Goal: Task Accomplishment & Management: Complete application form

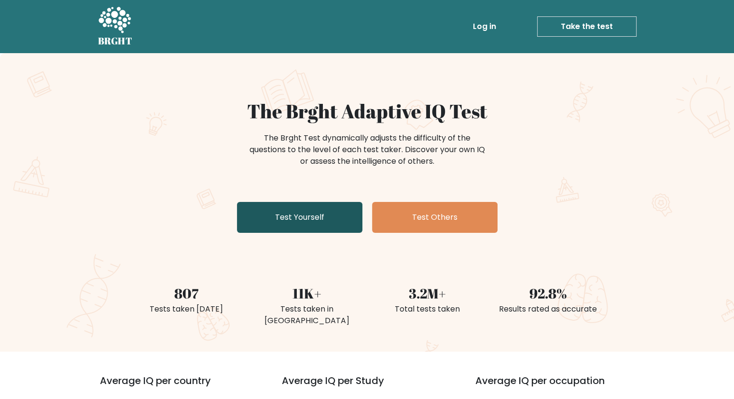
click at [323, 221] on link "Test Yourself" at bounding box center [300, 217] width 126 height 31
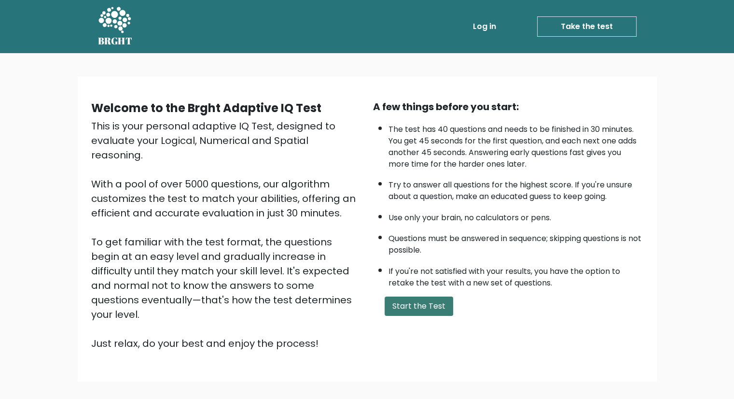
click at [420, 300] on button "Start the Test" at bounding box center [419, 305] width 69 height 19
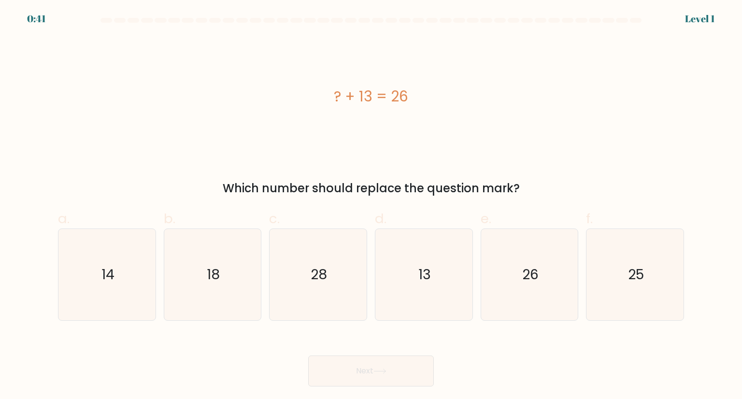
click at [420, 300] on icon "13" at bounding box center [423, 274] width 91 height 91
click at [371, 206] on input "d. 13" at bounding box center [371, 202] width 0 height 6
radio input "true"
click at [397, 368] on button "Next" at bounding box center [371, 370] width 126 height 31
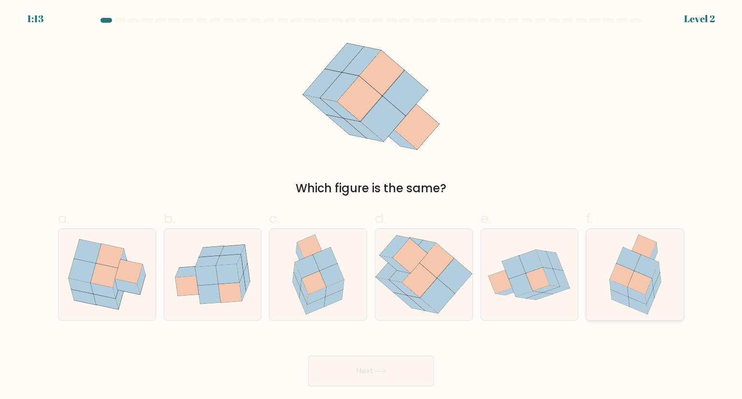
click at [628, 282] on icon at bounding box center [621, 275] width 24 height 23
click at [371, 206] on input "f." at bounding box center [371, 202] width 0 height 6
radio input "true"
click at [414, 364] on button "Next" at bounding box center [371, 370] width 126 height 31
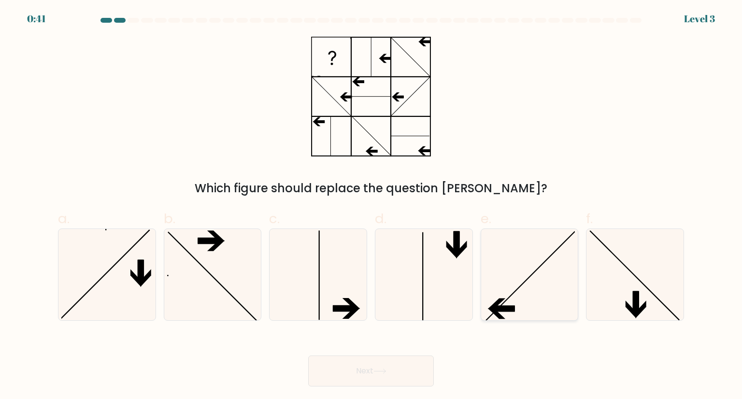
click at [525, 287] on icon at bounding box center [529, 274] width 91 height 91
click at [371, 206] on input "e." at bounding box center [371, 202] width 0 height 6
radio input "true"
click at [385, 380] on button "Next" at bounding box center [371, 370] width 126 height 31
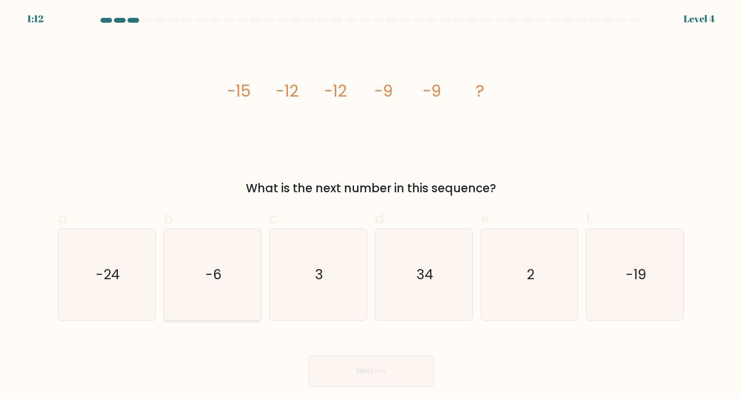
click at [212, 294] on icon "-6" at bounding box center [212, 274] width 91 height 91
click at [371, 206] on input "b. -6" at bounding box center [371, 202] width 0 height 6
radio input "true"
click at [349, 361] on button "Next" at bounding box center [371, 370] width 126 height 31
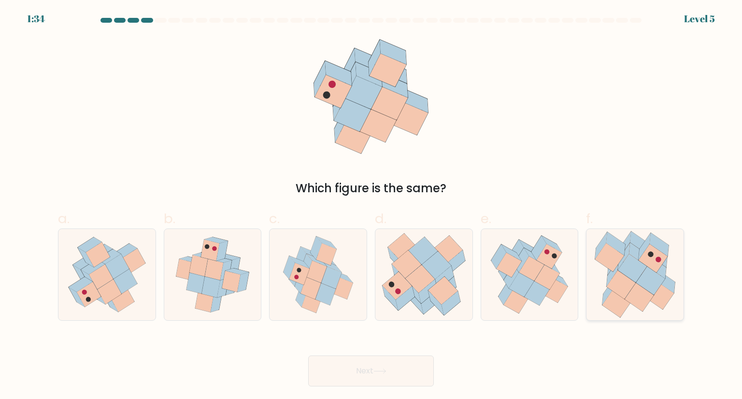
click at [630, 293] on icon at bounding box center [638, 297] width 29 height 28
click at [371, 206] on input "f." at bounding box center [371, 202] width 0 height 6
radio input "true"
click at [412, 370] on button "Next" at bounding box center [371, 370] width 126 height 31
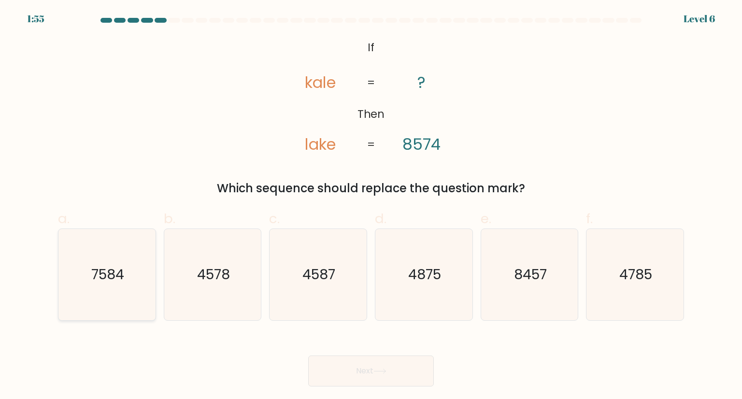
click at [113, 288] on icon "7584" at bounding box center [106, 274] width 91 height 91
click at [371, 206] on input "a. 7584" at bounding box center [371, 202] width 0 height 6
radio input "true"
click at [355, 369] on button "Next" at bounding box center [371, 370] width 126 height 31
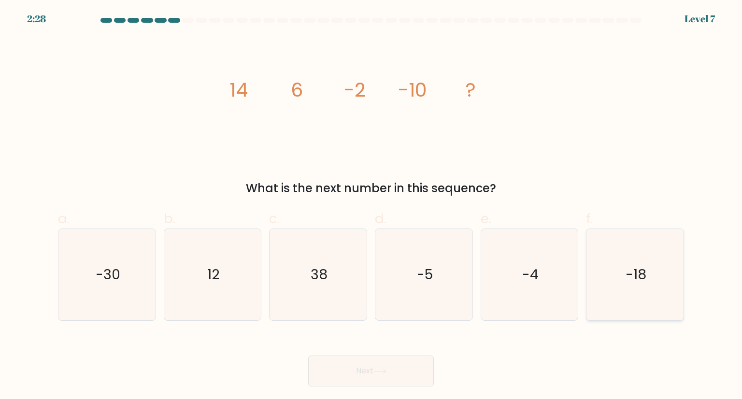
click at [650, 277] on icon "-18" at bounding box center [634, 274] width 91 height 91
click at [371, 206] on input "f. -18" at bounding box center [371, 202] width 0 height 6
radio input "true"
click at [396, 377] on button "Next" at bounding box center [371, 370] width 126 height 31
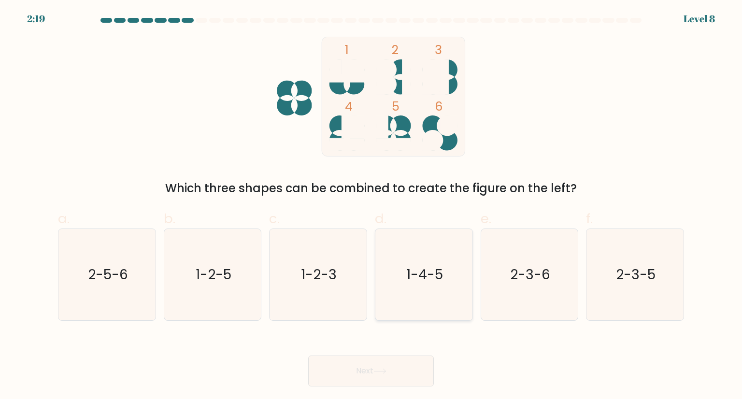
click at [419, 286] on icon "1-4-5" at bounding box center [423, 274] width 91 height 91
click at [371, 206] on input "d. 1-4-5" at bounding box center [371, 202] width 0 height 6
radio input "true"
click at [380, 369] on icon at bounding box center [379, 370] width 13 height 5
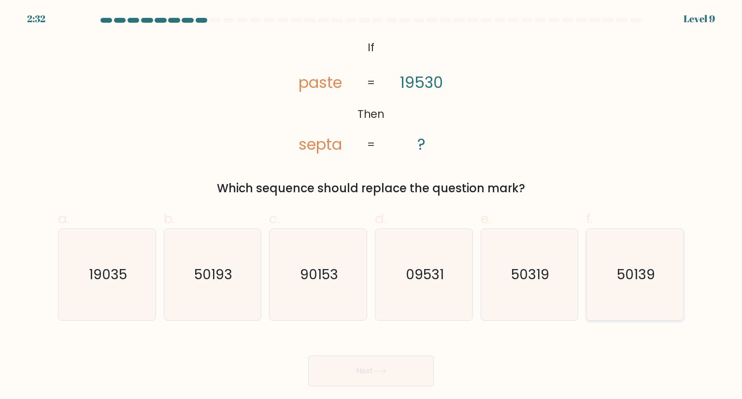
click at [611, 286] on icon "50139" at bounding box center [634, 274] width 91 height 91
click at [371, 206] on input "f. 50139" at bounding box center [371, 202] width 0 height 6
radio input "true"
click at [394, 376] on button "Next" at bounding box center [371, 370] width 126 height 31
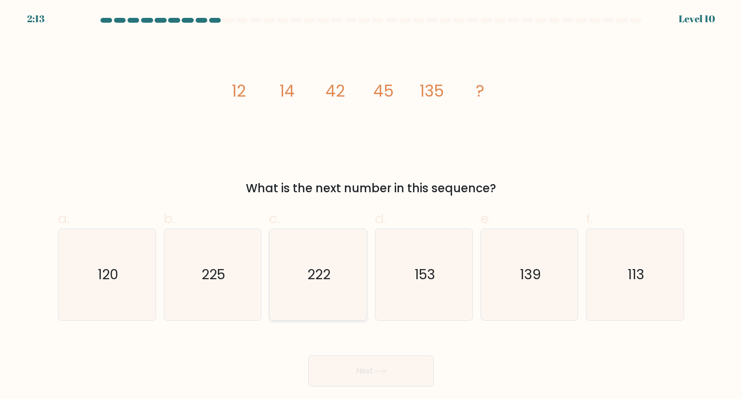
click at [347, 290] on icon "222" at bounding box center [317, 274] width 91 height 91
click at [371, 206] on input "c. 222" at bounding box center [371, 202] width 0 height 6
radio input "true"
click at [528, 274] on text "139" at bounding box center [530, 274] width 21 height 19
click at [371, 206] on input "e. 139" at bounding box center [371, 202] width 0 height 6
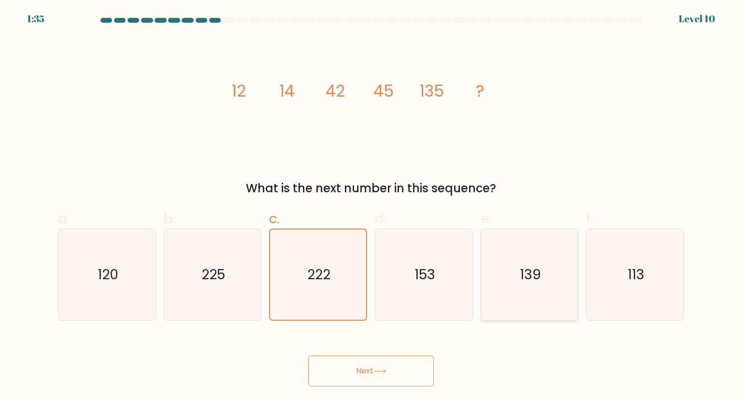
radio input "true"
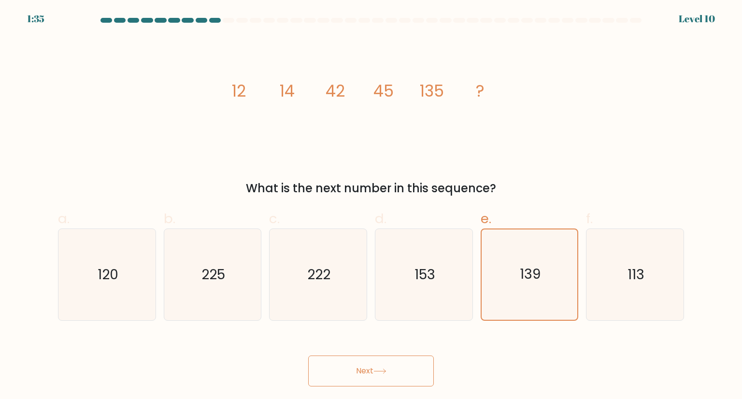
click at [364, 371] on button "Next" at bounding box center [371, 370] width 126 height 31
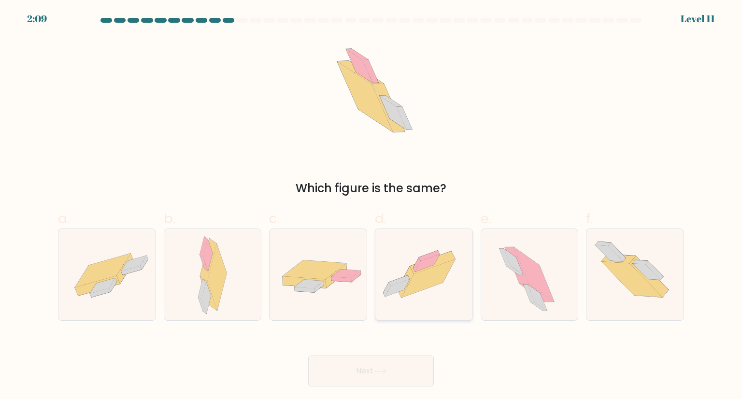
click at [435, 297] on icon at bounding box center [423, 274] width 97 height 72
click at [371, 206] on input "d." at bounding box center [371, 202] width 0 height 6
radio input "true"
click at [385, 377] on button "Next" at bounding box center [371, 370] width 126 height 31
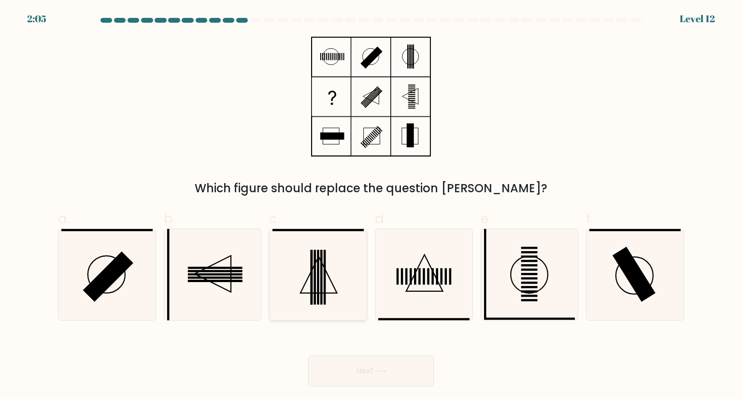
click at [296, 290] on icon at bounding box center [317, 274] width 91 height 91
click at [371, 206] on input "c." at bounding box center [371, 202] width 0 height 6
radio input "true"
click at [228, 302] on icon at bounding box center [212, 274] width 91 height 91
click at [371, 206] on input "b." at bounding box center [371, 202] width 0 height 6
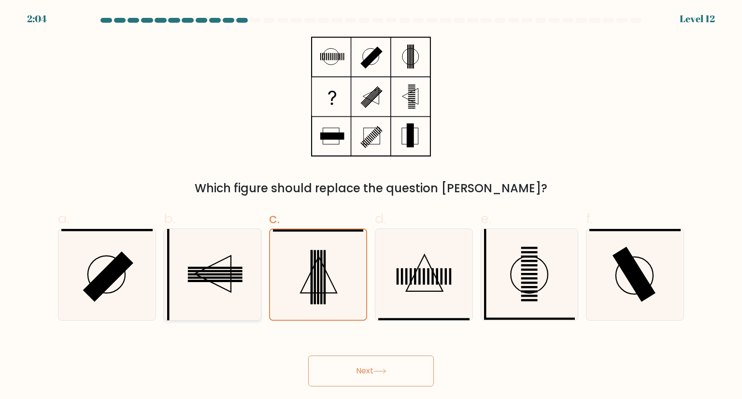
radio input "true"
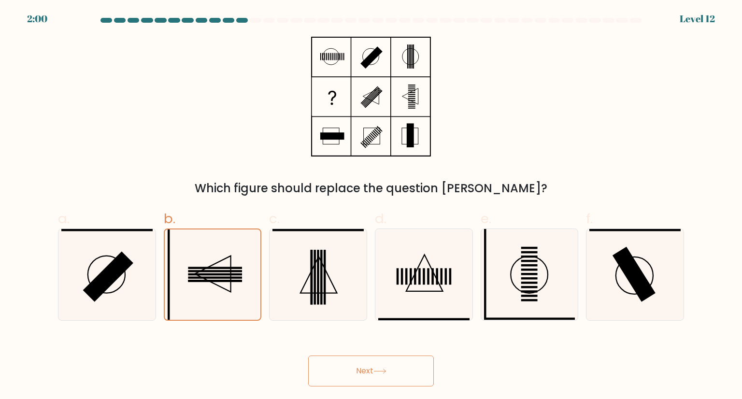
click at [357, 374] on button "Next" at bounding box center [371, 370] width 126 height 31
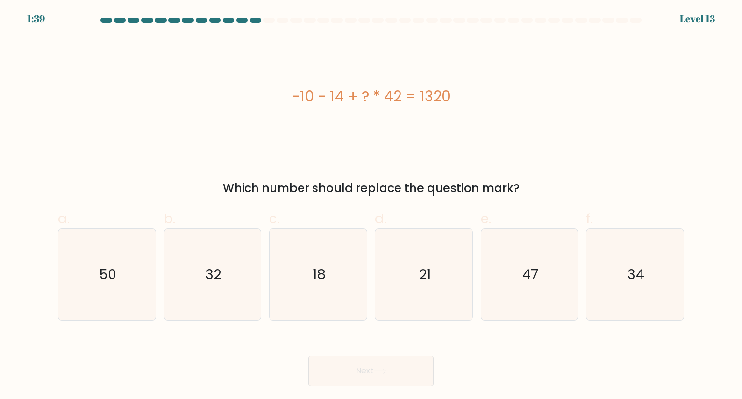
drag, startPoint x: 282, startPoint y: 98, endPoint x: 462, endPoint y: 64, distance: 182.8
click at [462, 64] on div "-10 - 14 + ? * 42 = 1320" at bounding box center [371, 97] width 626 height 120
copy div "-10 - 14 + ? * 42 = 1320"
click at [439, 110] on div "-10 - 14 + ? * 42 = 1320" at bounding box center [371, 97] width 626 height 120
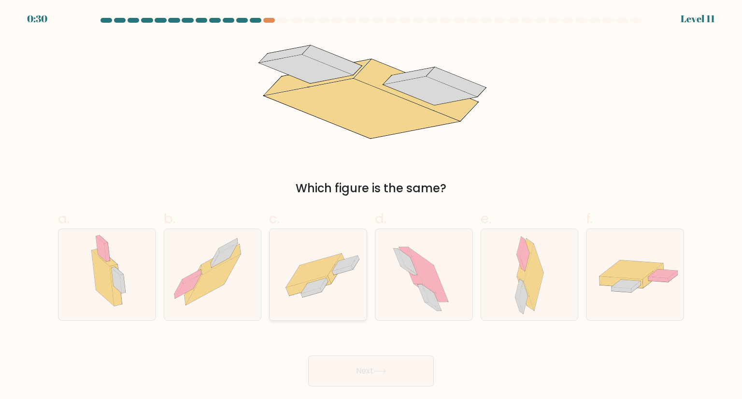
click at [336, 279] on icon at bounding box center [317, 274] width 97 height 67
click at [371, 206] on input "c." at bounding box center [371, 202] width 0 height 6
radio input "true"
click at [353, 374] on button "Next" at bounding box center [371, 370] width 126 height 31
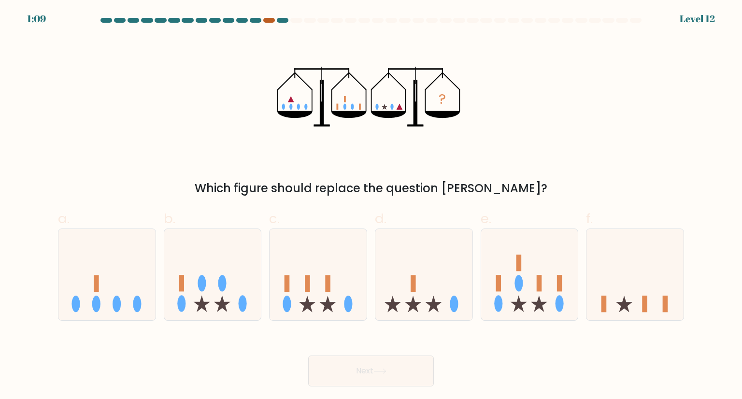
click at [269, 22] on div at bounding box center [269, 20] width 12 height 5
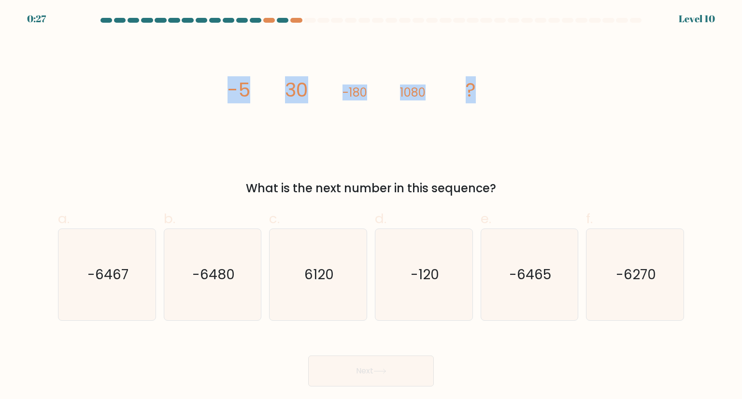
drag, startPoint x: 222, startPoint y: 80, endPoint x: 479, endPoint y: 105, distance: 258.1
click at [479, 105] on div "image/svg+xml -5 30 -180 1080 ? What is the next number in this sequence?" at bounding box center [370, 117] width 637 height 160
copy g "-5 30 -180 1080 ?"
click at [134, 271] on icon "-6467" at bounding box center [106, 274] width 91 height 91
click at [371, 206] on input "a. -6467" at bounding box center [371, 202] width 0 height 6
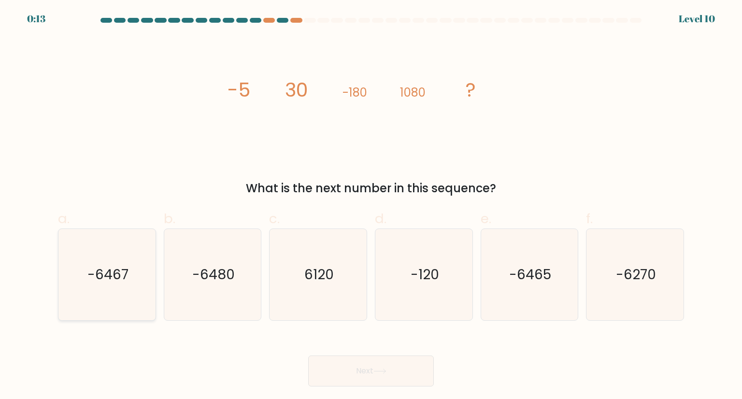
radio input "true"
click at [231, 283] on text "-6480" at bounding box center [213, 274] width 42 height 19
click at [371, 206] on input "b. -6480" at bounding box center [371, 202] width 0 height 6
radio input "true"
click at [358, 375] on button "Next" at bounding box center [371, 370] width 126 height 31
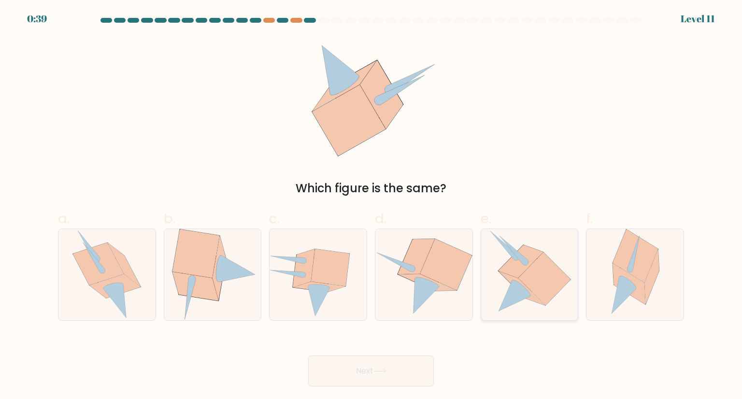
click at [509, 285] on icon at bounding box center [530, 274] width 84 height 91
click at [371, 206] on input "e." at bounding box center [371, 202] width 0 height 6
radio input "true"
click at [379, 368] on icon at bounding box center [379, 370] width 13 height 5
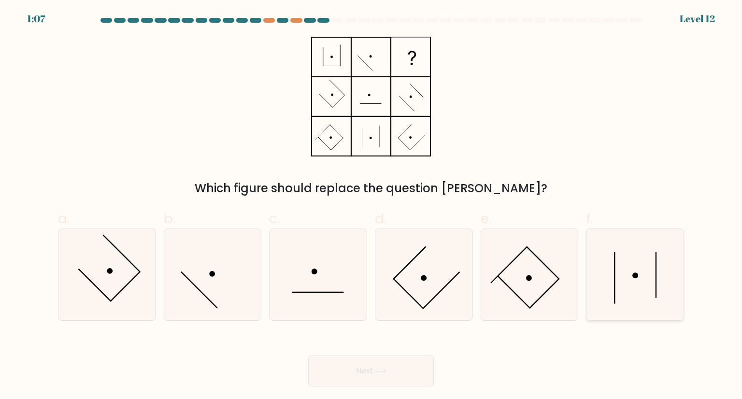
click at [650, 262] on icon at bounding box center [634, 274] width 91 height 91
click at [371, 206] on input "f." at bounding box center [371, 202] width 0 height 6
radio input "true"
click at [388, 364] on button "Next" at bounding box center [371, 370] width 126 height 31
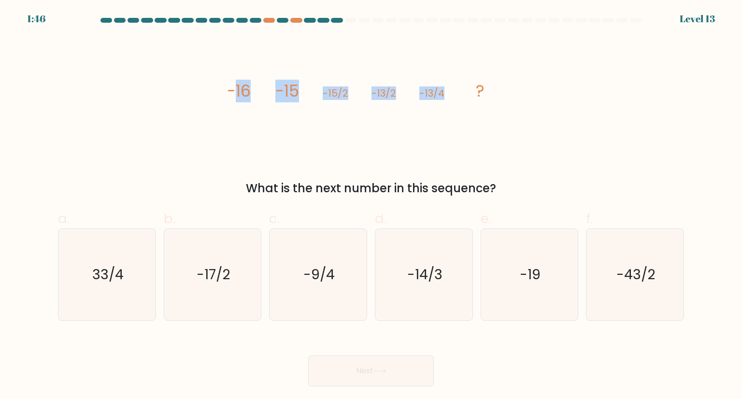
drag, startPoint x: 233, startPoint y: 85, endPoint x: 463, endPoint y: 108, distance: 231.1
click at [463, 108] on icon "image/svg+xml -16 -15 -15/2 -13/2 -13/4 ?" at bounding box center [371, 97] width 290 height 120
click at [227, 97] on tspan "-16" at bounding box center [239, 91] width 24 height 23
drag, startPoint x: 227, startPoint y: 97, endPoint x: 465, endPoint y: 123, distance: 239.5
click at [465, 123] on icon "image/svg+xml -16 -15 -15/2 -13/2 -13/4 ?" at bounding box center [371, 97] width 290 height 120
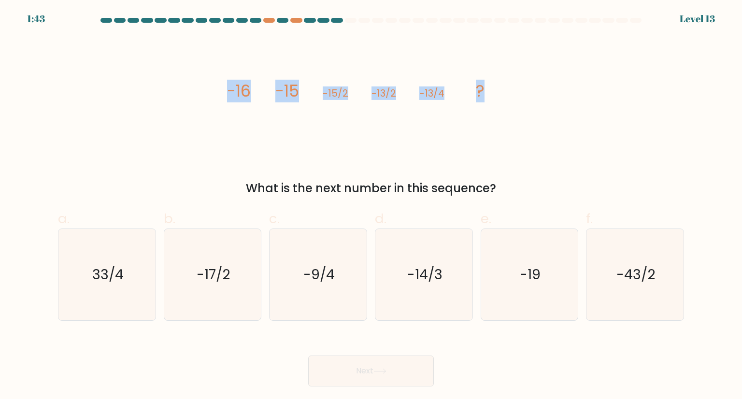
copy g "-16 -15 -15/2 -13/2 -13/4 ?"
click at [306, 277] on text "-9/4" at bounding box center [318, 274] width 31 height 19
click at [371, 206] on input "c. -9/4" at bounding box center [371, 202] width 0 height 6
radio input "true"
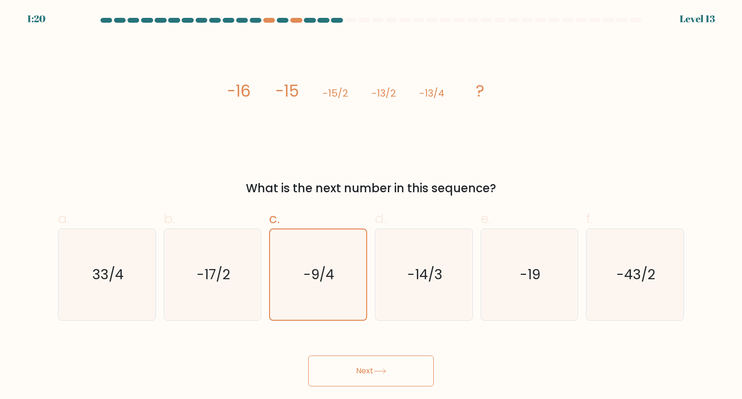
click at [371, 382] on button "Next" at bounding box center [371, 370] width 126 height 31
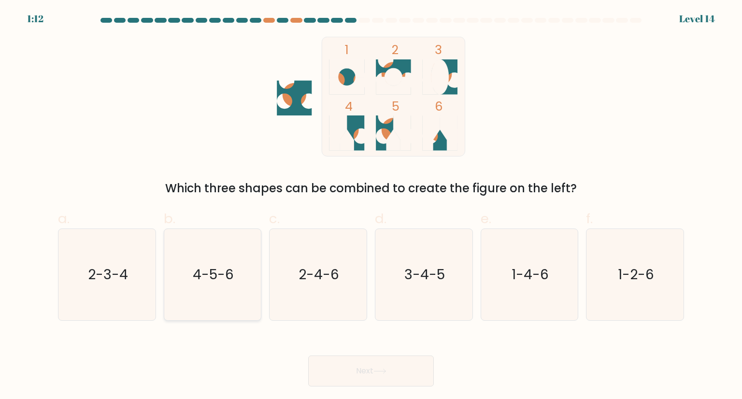
click at [207, 289] on icon "4-5-6" at bounding box center [212, 274] width 91 height 91
click at [371, 206] on input "b. 4-5-6" at bounding box center [371, 202] width 0 height 6
radio input "true"
click at [346, 380] on button "Next" at bounding box center [371, 370] width 126 height 31
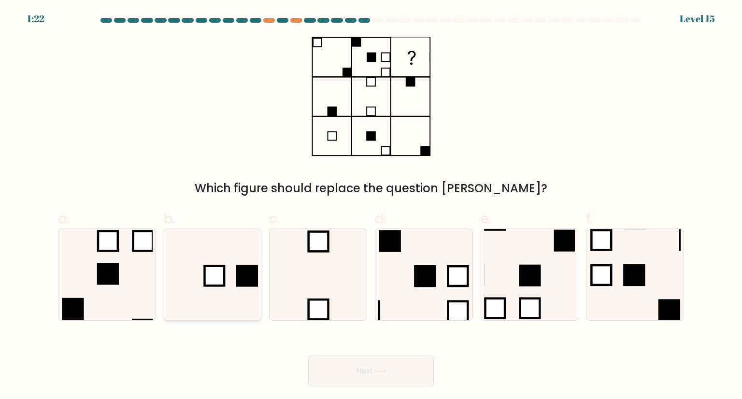
click at [210, 294] on icon at bounding box center [212, 274] width 91 height 91
click at [371, 206] on input "b." at bounding box center [371, 202] width 0 height 6
radio input "true"
click at [370, 375] on button "Next" at bounding box center [371, 370] width 126 height 31
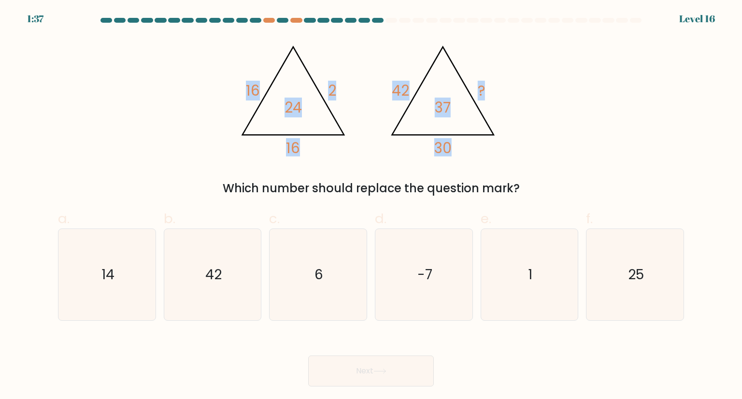
drag, startPoint x: 237, startPoint y: 86, endPoint x: 460, endPoint y: 115, distance: 224.9
click at [460, 115] on icon "@import url('https://fonts.googleapis.com/css?family=Abril+Fatface:400,100,100i…" at bounding box center [370, 97] width 275 height 120
copy g "16 2 16 24 @import url('https://fonts.googleapis.com/css?family=Abril+Fatface:4…"
click at [351, 172] on div "@import url('https://fonts.googleapis.com/css?family=Abril+Fatface:400,100,100i…" at bounding box center [370, 117] width 637 height 160
click at [392, 19] on div at bounding box center [391, 20] width 12 height 5
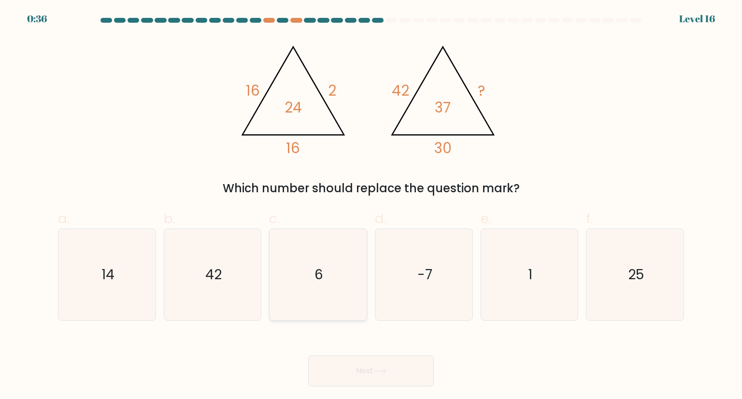
click at [318, 259] on icon "6" at bounding box center [317, 274] width 91 height 91
click at [371, 206] on input "c. 6" at bounding box center [371, 202] width 0 height 6
radio input "true"
click at [379, 376] on button "Next" at bounding box center [371, 370] width 126 height 31
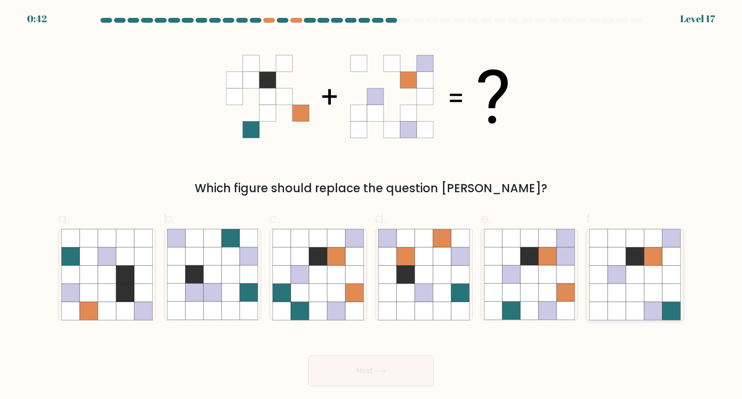
click at [649, 280] on icon at bounding box center [653, 275] width 18 height 18
click at [371, 206] on input "f." at bounding box center [371, 202] width 0 height 6
radio input "true"
click at [550, 271] on icon at bounding box center [547, 275] width 18 height 18
click at [371, 206] on input "e." at bounding box center [371, 202] width 0 height 6
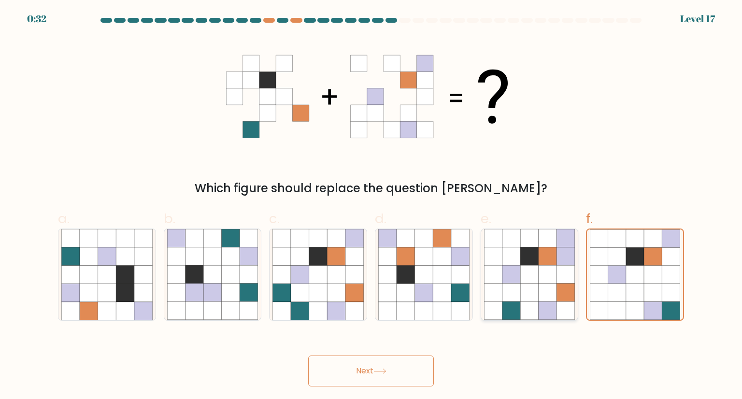
radio input "true"
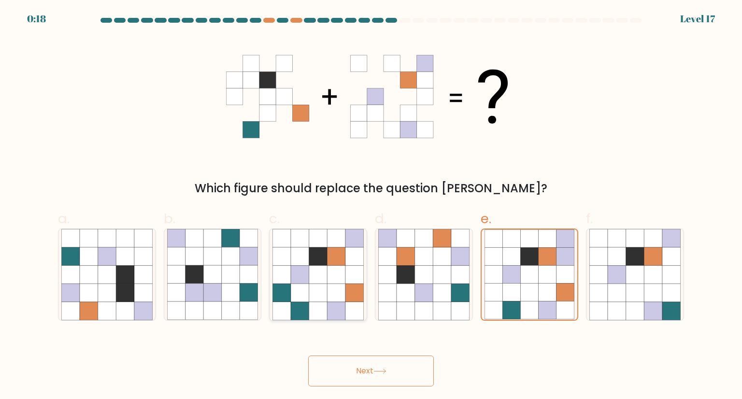
click at [346, 280] on icon at bounding box center [354, 275] width 18 height 18
click at [371, 206] on input "c." at bounding box center [371, 202] width 0 height 6
radio input "true"
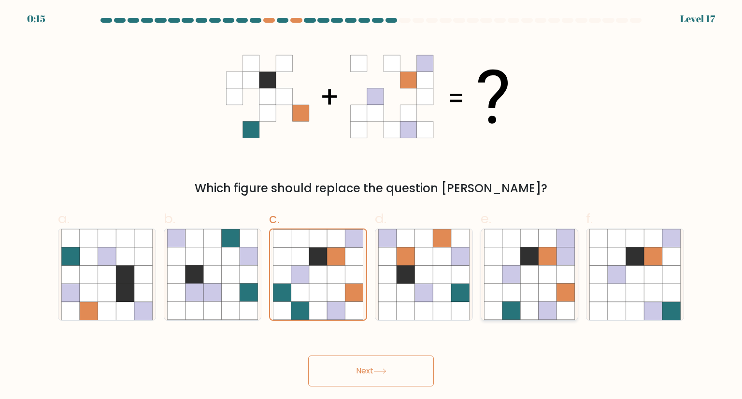
click at [521, 290] on icon at bounding box center [529, 292] width 18 height 18
click at [371, 206] on input "e." at bounding box center [371, 202] width 0 height 6
radio input "true"
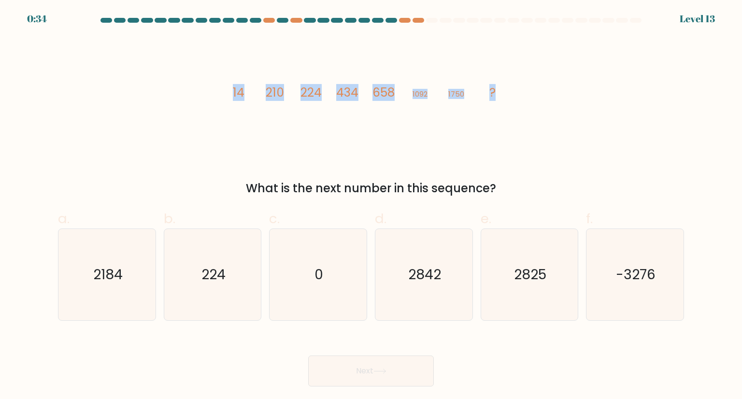
drag, startPoint x: 232, startPoint y: 92, endPoint x: 543, endPoint y: 92, distance: 311.5
click at [543, 92] on div "image/svg+xml 14 210 224 434 658 1092 1750 ? What is the next number in this se…" at bounding box center [370, 117] width 637 height 160
copy g "14 210 224 434 658 1092 1750 ?"
click at [486, 97] on icon "image/svg+xml 14 210 224 434 658 1092 1750 ?" at bounding box center [371, 97] width 290 height 120
click at [448, 272] on icon "2842" at bounding box center [423, 274] width 91 height 91
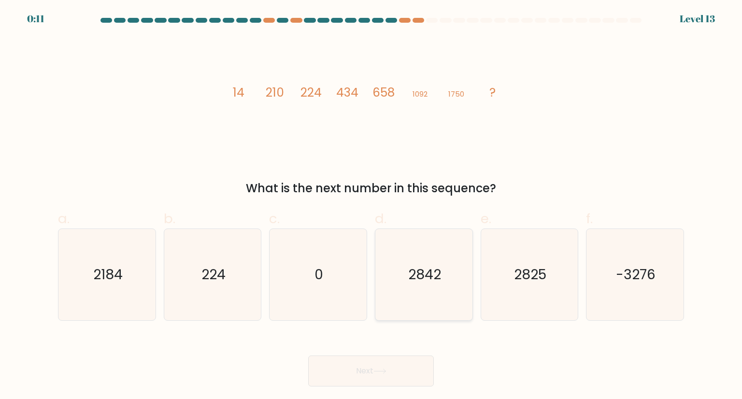
click at [371, 206] on input "d. 2842" at bounding box center [371, 202] width 0 height 6
radio input "true"
click at [400, 364] on button "Next" at bounding box center [371, 370] width 126 height 31
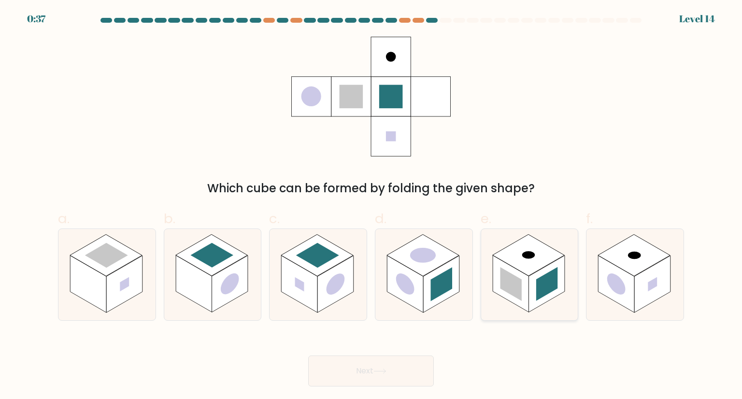
click at [543, 297] on rect at bounding box center [546, 283] width 36 height 57
click at [371, 206] on input "e." at bounding box center [371, 202] width 0 height 6
radio input "true"
click at [382, 371] on icon at bounding box center [379, 370] width 13 height 5
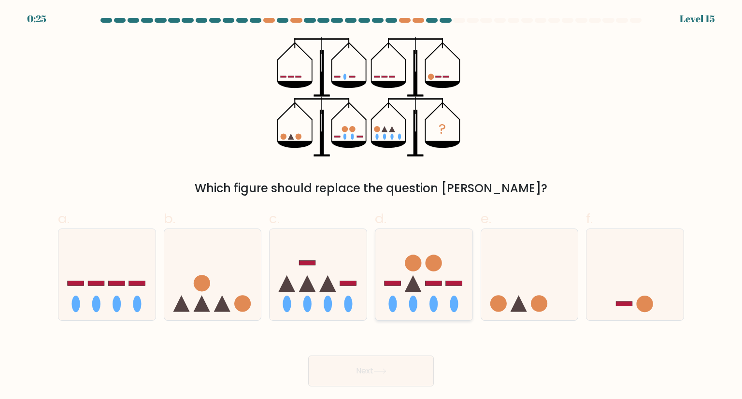
click at [440, 273] on icon at bounding box center [423, 274] width 97 height 80
click at [371, 206] on input "d." at bounding box center [371, 202] width 0 height 6
radio input "true"
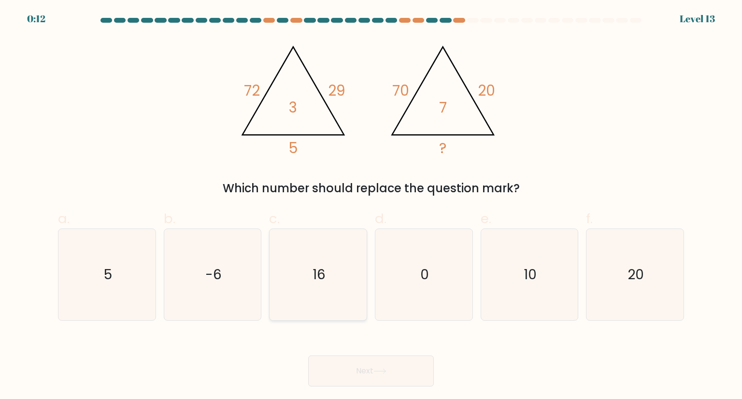
click at [352, 289] on icon "16" at bounding box center [317, 274] width 91 height 91
click at [371, 206] on input "c. 16" at bounding box center [371, 202] width 0 height 6
radio input "true"
click at [377, 369] on icon at bounding box center [379, 370] width 13 height 5
click at [377, 367] on button "Next" at bounding box center [371, 370] width 126 height 31
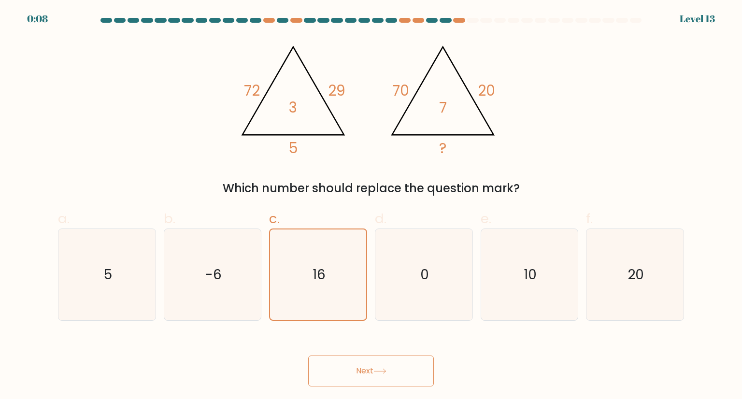
click at [377, 373] on icon at bounding box center [379, 370] width 13 height 5
click at [332, 286] on icon "16" at bounding box center [318, 274] width 90 height 90
click at [371, 206] on input "c. 16" at bounding box center [371, 202] width 0 height 6
click at [272, 225] on span "c." at bounding box center [274, 218] width 11 height 19
click at [371, 206] on input "c. 16" at bounding box center [371, 202] width 0 height 6
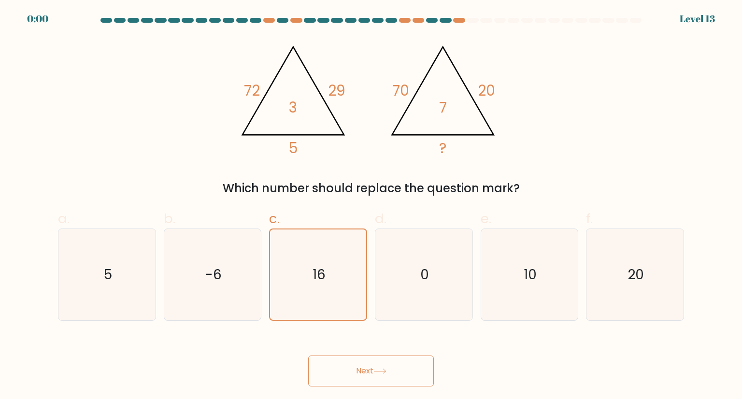
click at [385, 367] on button "Next" at bounding box center [371, 370] width 126 height 31
click at [401, 313] on icon "0" at bounding box center [423, 274] width 91 height 91
click at [371, 206] on input "d. 0" at bounding box center [371, 202] width 0 height 6
radio input "true"
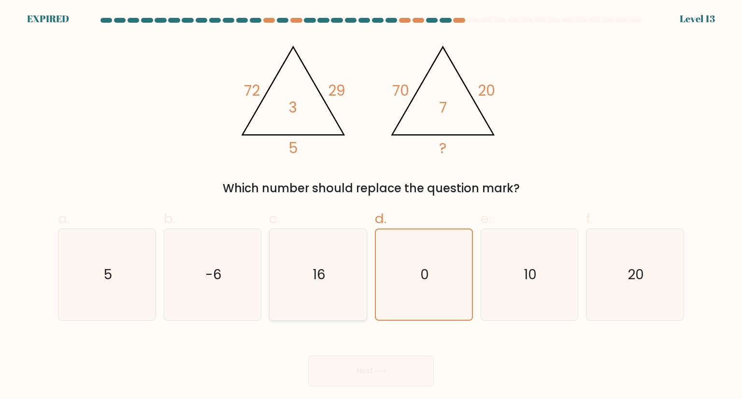
click at [348, 309] on icon "16" at bounding box center [317, 274] width 91 height 91
click at [371, 206] on input "c. 16" at bounding box center [371, 202] width 0 height 6
radio input "true"
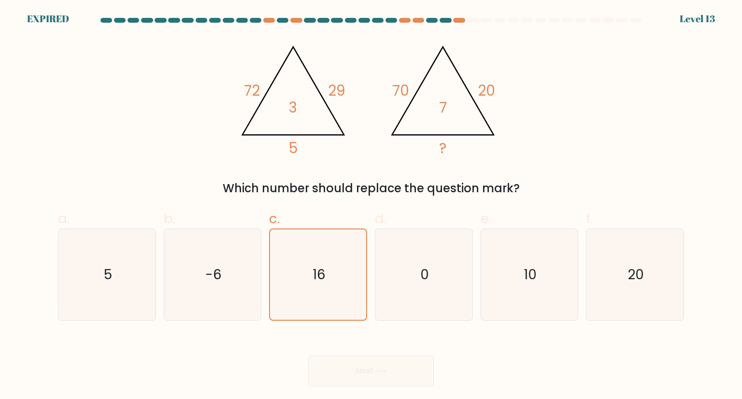
click at [354, 376] on div "Next" at bounding box center [370, 359] width 637 height 54
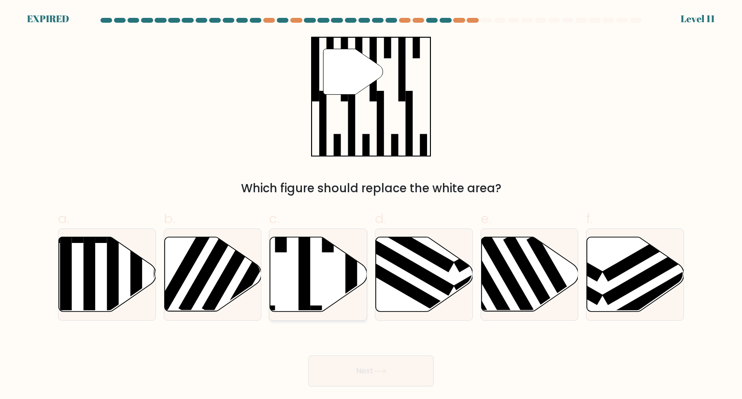
click at [331, 263] on icon at bounding box center [318, 274] width 97 height 74
click at [371, 206] on input "c." at bounding box center [371, 202] width 0 height 6
radio input "true"
click at [363, 379] on button "Next" at bounding box center [371, 370] width 126 height 31
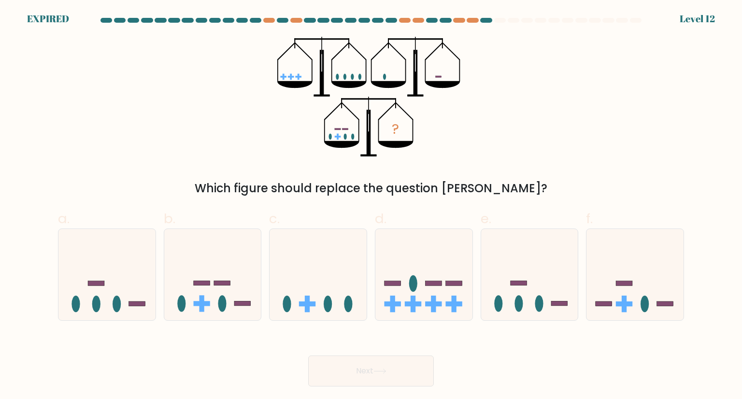
click at [268, 293] on div "c." at bounding box center [318, 265] width 106 height 112
click at [296, 298] on icon at bounding box center [317, 274] width 97 height 80
click at [371, 206] on input "c." at bounding box center [371, 202] width 0 height 6
radio input "true"
click at [365, 363] on button "Next" at bounding box center [371, 370] width 126 height 31
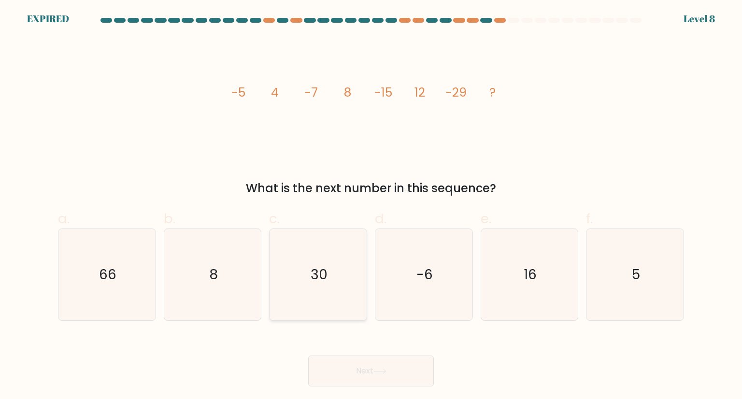
click at [310, 269] on text "30" at bounding box center [318, 274] width 17 height 19
click at [371, 206] on input "c. 30" at bounding box center [371, 202] width 0 height 6
radio input "true"
click at [355, 367] on button "Next" at bounding box center [371, 370] width 126 height 31
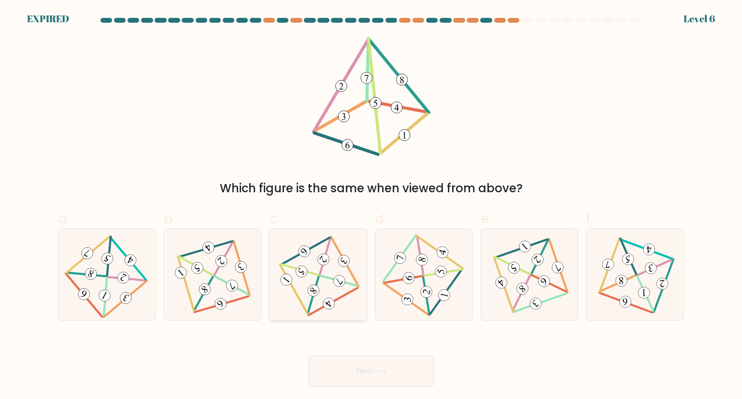
click at [332, 265] on icon at bounding box center [318, 274] width 75 height 73
click at [371, 206] on input "c." at bounding box center [371, 202] width 0 height 6
radio input "true"
click at [350, 373] on button "Next" at bounding box center [371, 370] width 126 height 31
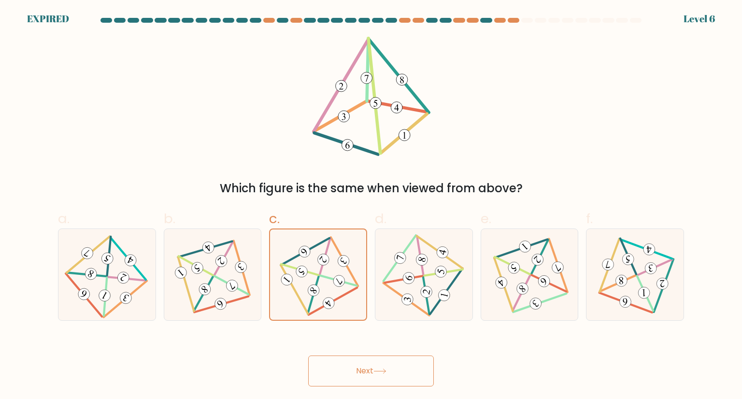
click at [350, 373] on button "Next" at bounding box center [371, 370] width 126 height 31
click at [331, 301] on 587 at bounding box center [329, 303] width 16 height 16
click at [371, 206] on input "c." at bounding box center [371, 202] width 0 height 6
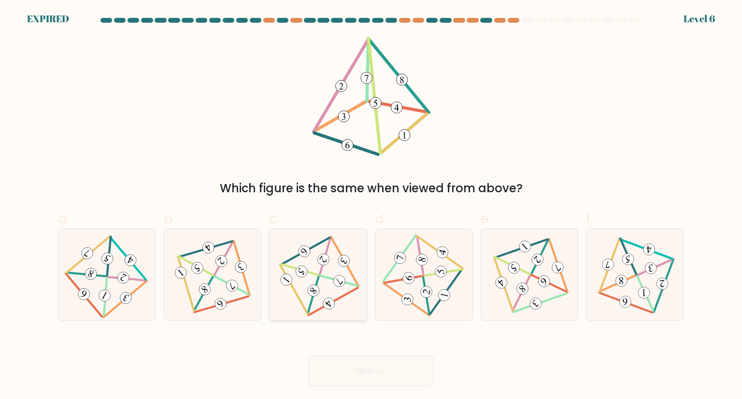
radio input "true"
click at [307, 263] on icon at bounding box center [318, 275] width 74 height 72
click at [371, 206] on input "c." at bounding box center [371, 202] width 0 height 6
